Goal: Task Accomplishment & Management: Manage account settings

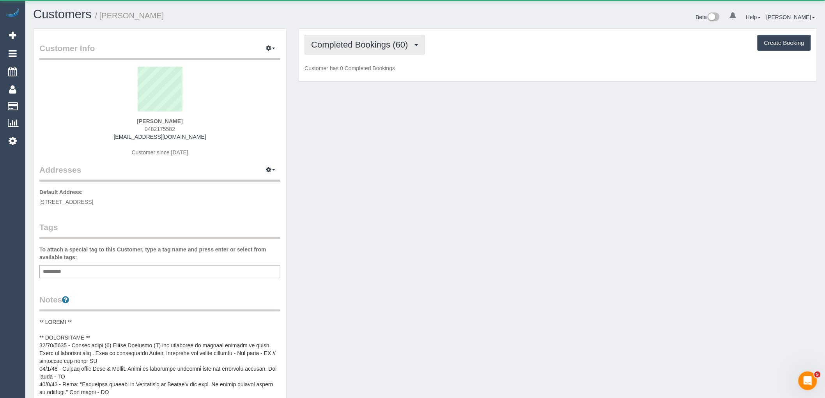
click at [365, 42] on span "Completed Bookings (60)" at bounding box center [361, 45] width 101 height 10
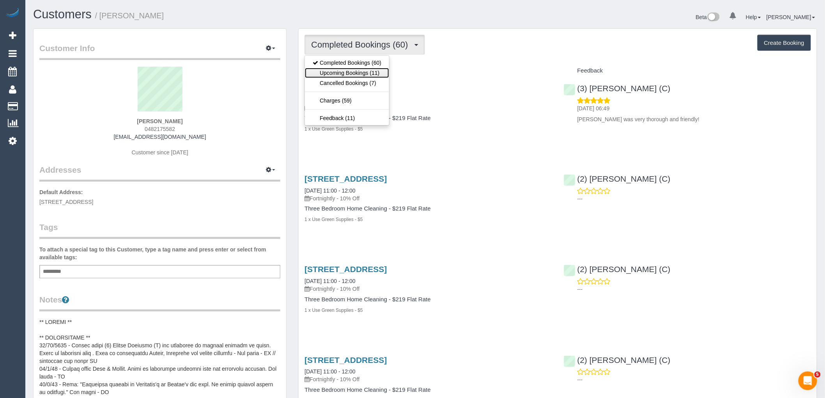
click at [371, 74] on link "Upcoming Bookings (11)" at bounding box center [347, 73] width 84 height 10
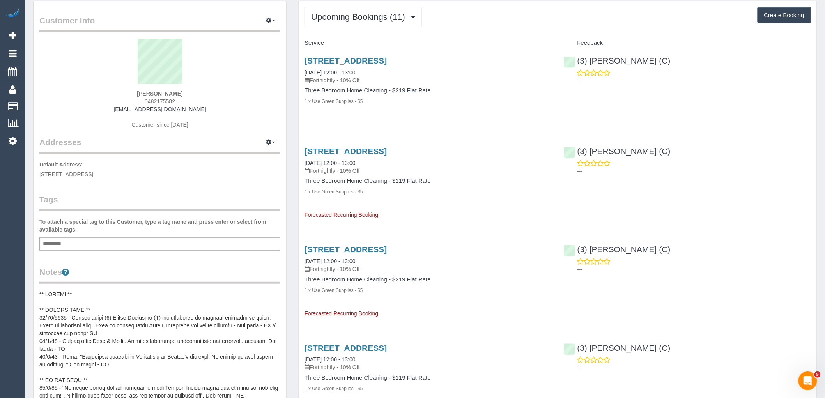
scroll to position [43, 0]
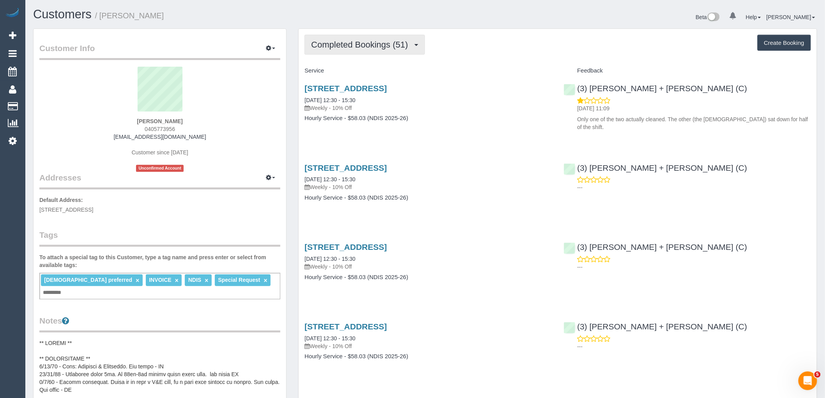
click at [353, 40] on button "Completed Bookings (51)" at bounding box center [364, 45] width 120 height 20
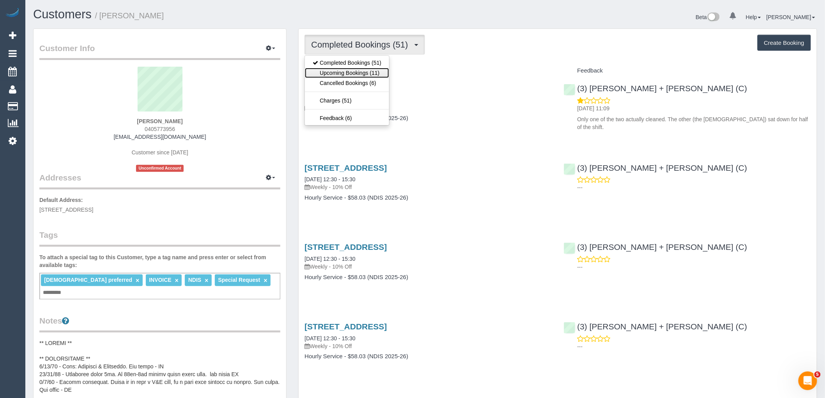
click at [369, 70] on link "Upcoming Bookings (11)" at bounding box center [347, 73] width 84 height 10
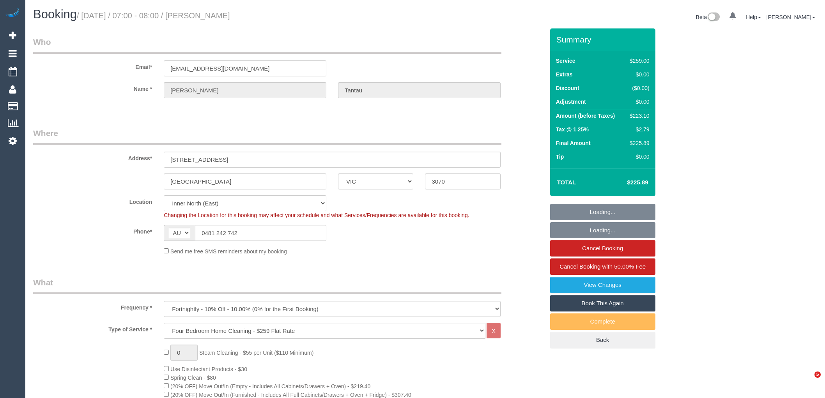
select select "VIC"
select select "number:28"
select select "number:14"
select select "number:18"
select select "number:22"
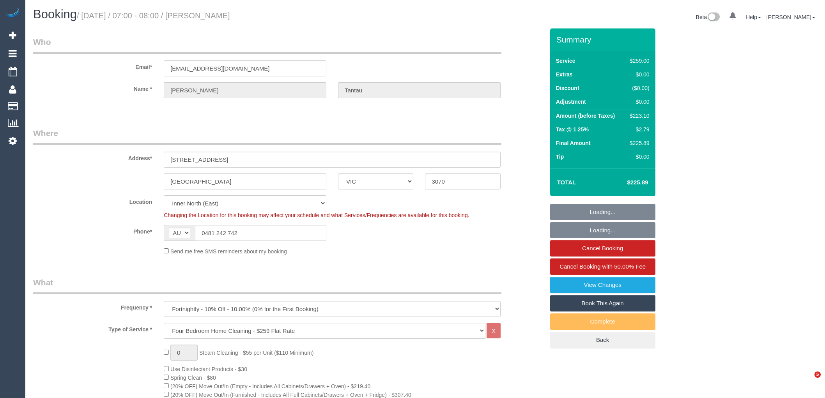
select select "number:34"
select select "number:26"
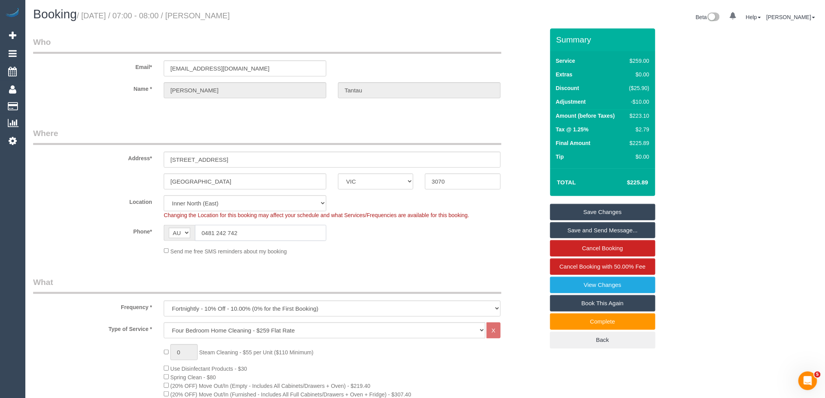
drag, startPoint x: 251, startPoint y: 234, endPoint x: 147, endPoint y: 234, distance: 104.1
click at [151, 234] on div "Phone* AF AL DZ AD AO AI AQ AG AR AM AW AU AT AZ BS BH BD BB BY BE BZ BJ BM BT …" at bounding box center [288, 233] width 523 height 16
